Goal: Task Accomplishment & Management: Manage account settings

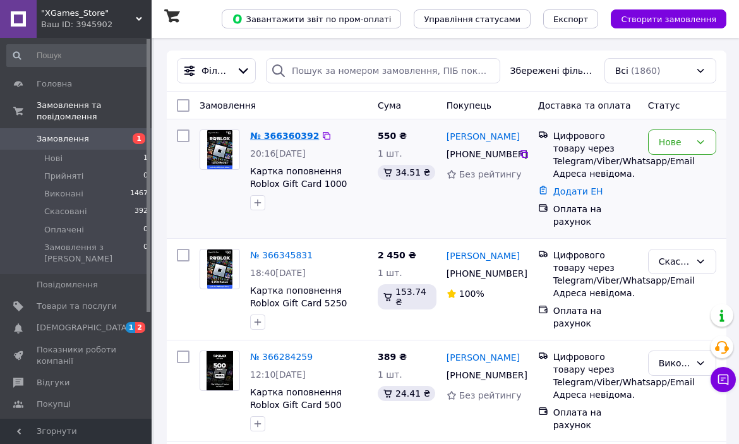
click at [276, 135] on link "№ 366360392" at bounding box center [284, 136] width 69 height 10
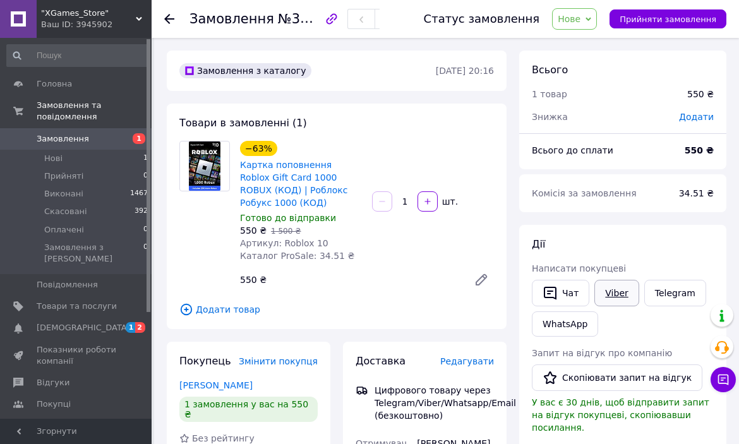
click at [607, 289] on link "Viber" at bounding box center [616, 293] width 44 height 27
click at [55, 322] on span "[DEMOGRAPHIC_DATA]" at bounding box center [83, 327] width 93 height 11
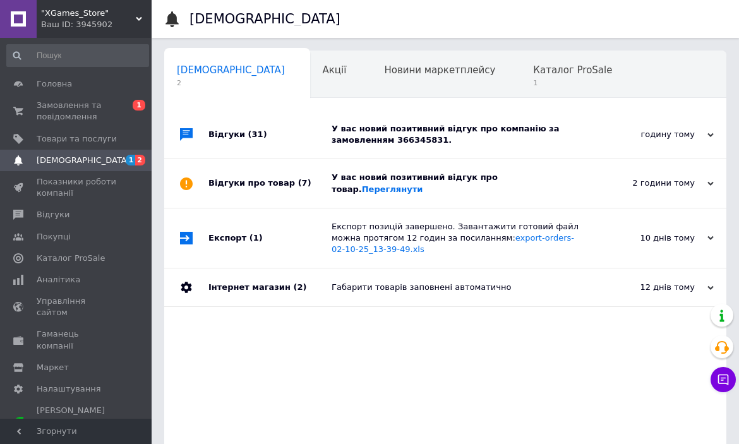
scroll to position [0, 6]
click at [314, 142] on div "Відгуки (31)" at bounding box center [269, 134] width 123 height 48
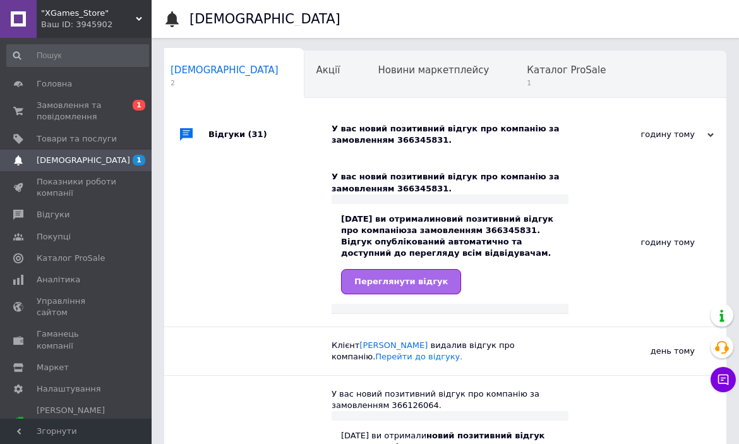
click at [371, 289] on link "Переглянути відгук" at bounding box center [401, 281] width 120 height 25
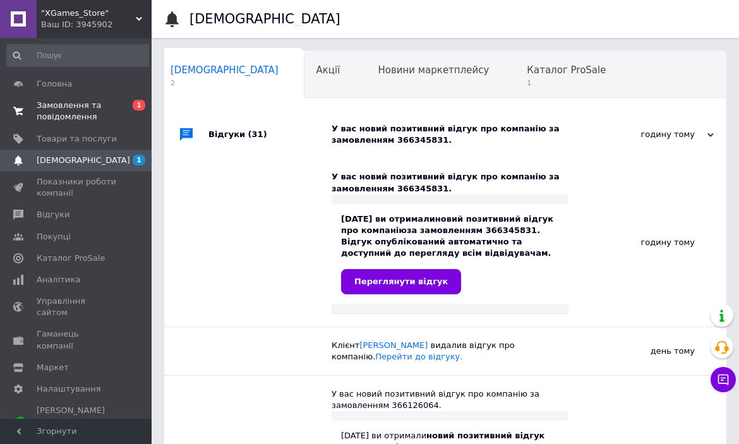
click at [79, 106] on span "Замовлення та повідомлення" at bounding box center [77, 111] width 80 height 23
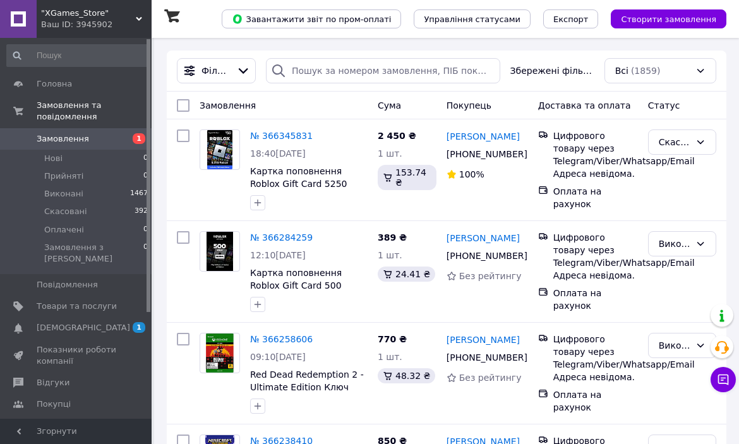
click at [61, 138] on span "Замовлення" at bounding box center [63, 138] width 52 height 11
click at [111, 142] on span "Замовлення" at bounding box center [77, 138] width 80 height 11
click at [42, 114] on span "Замовлення та повідомлення" at bounding box center [94, 111] width 115 height 23
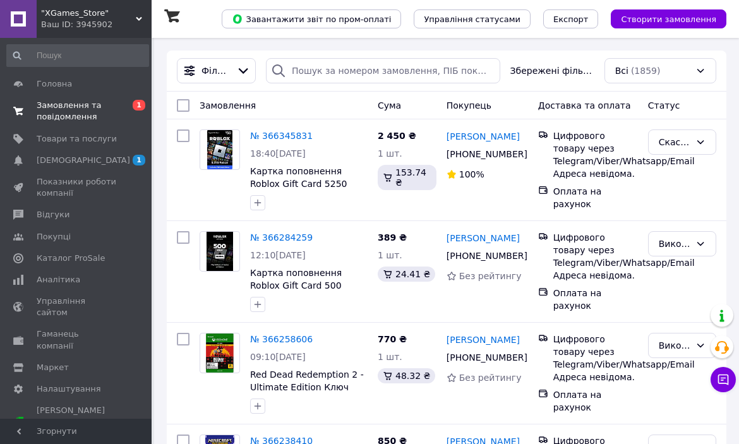
click at [42, 114] on span "Замовлення та повідомлення" at bounding box center [77, 111] width 80 height 23
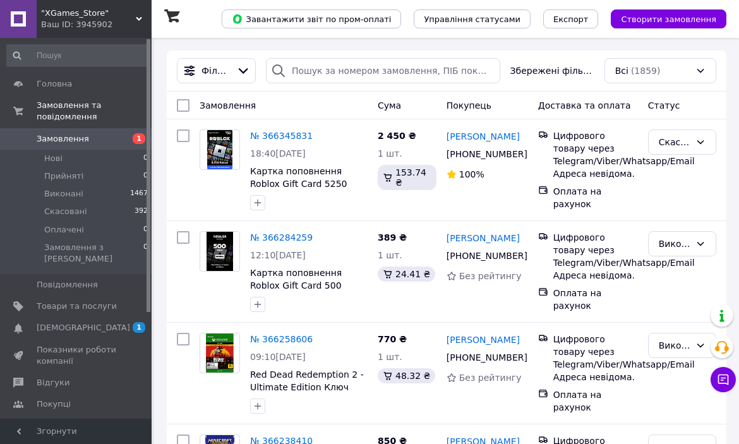
click at [49, 136] on span "Замовлення" at bounding box center [63, 138] width 52 height 11
click at [83, 160] on li "Нові 0" at bounding box center [77, 159] width 155 height 18
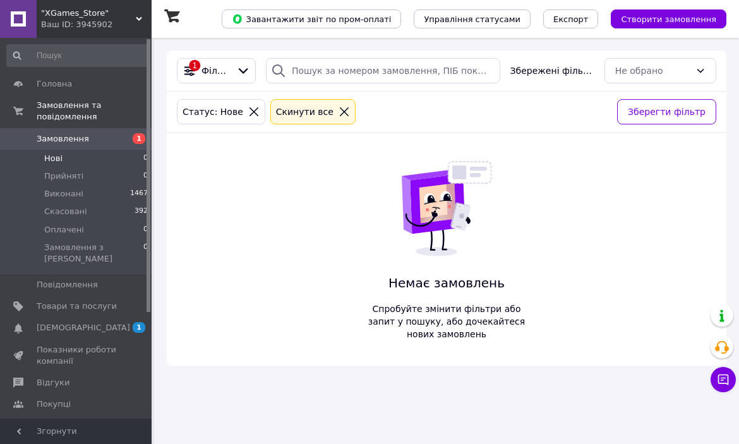
click at [65, 146] on link "Замовлення 1" at bounding box center [77, 138] width 155 height 21
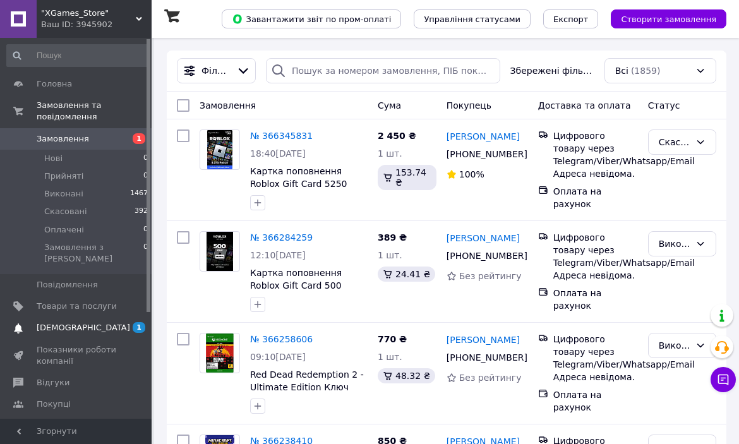
click at [80, 322] on span "[DEMOGRAPHIC_DATA]" at bounding box center [83, 327] width 93 height 11
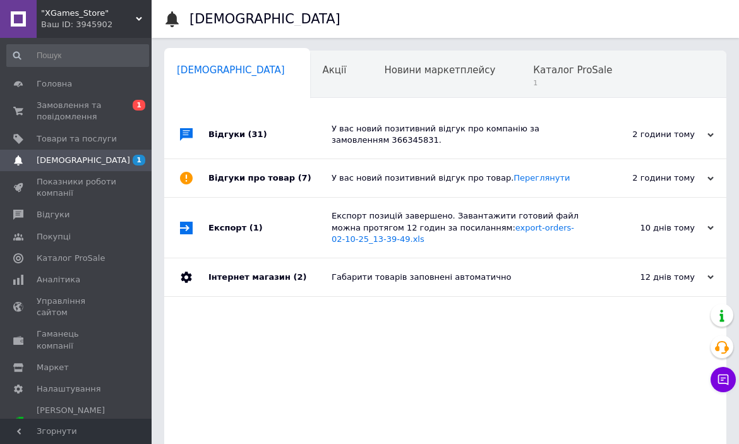
scroll to position [0, 6]
click at [68, 112] on span "Замовлення та повідомлення" at bounding box center [77, 111] width 80 height 23
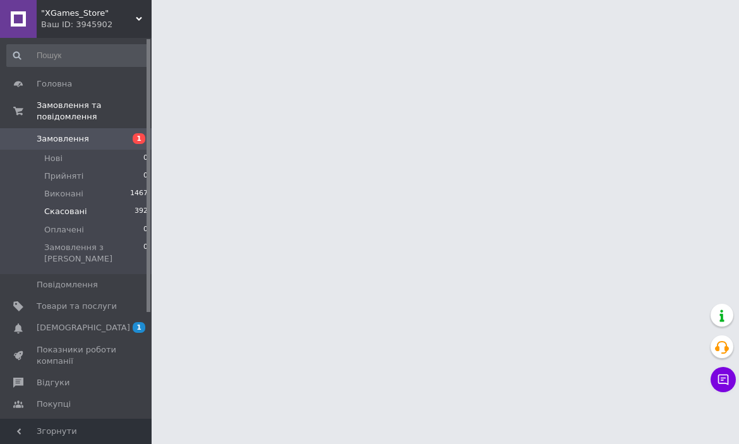
click at [56, 210] on span "Скасовані" at bounding box center [65, 211] width 43 height 11
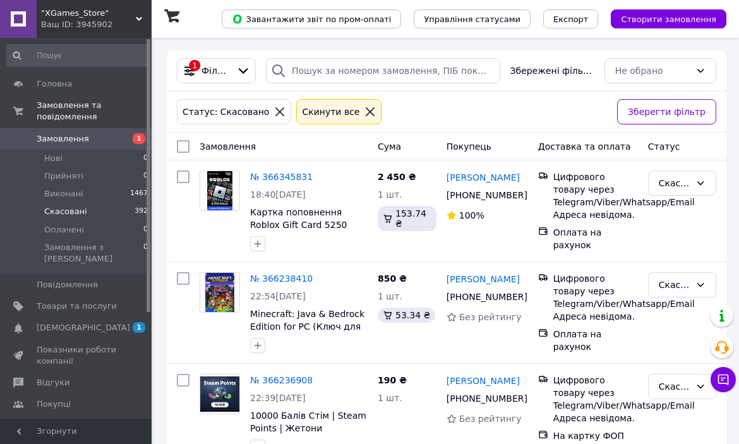
click at [44, 142] on span "Замовлення" at bounding box center [63, 138] width 52 height 11
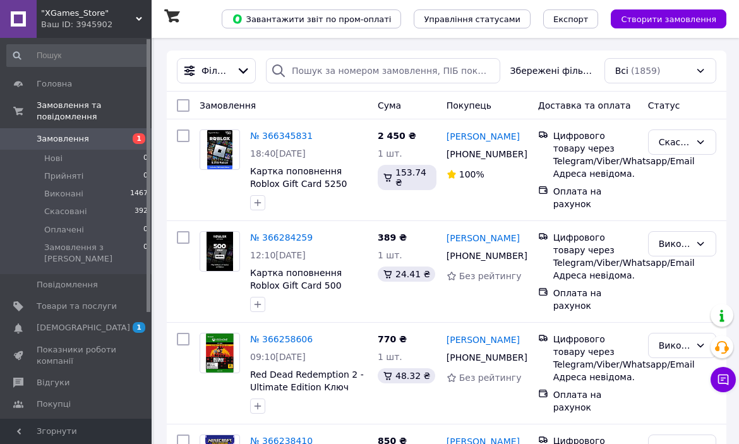
click at [47, 135] on span "Замовлення" at bounding box center [63, 138] width 52 height 11
